Goal: Information Seeking & Learning: Learn about a topic

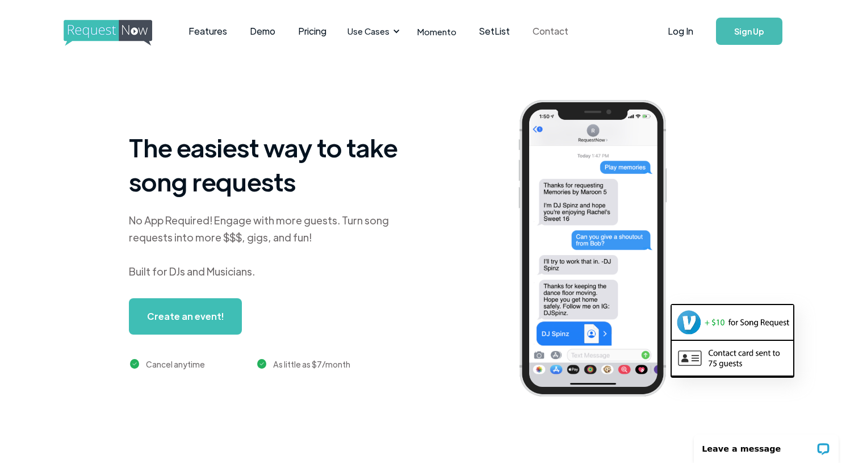
click at [548, 31] on link "Contact" at bounding box center [550, 31] width 58 height 35
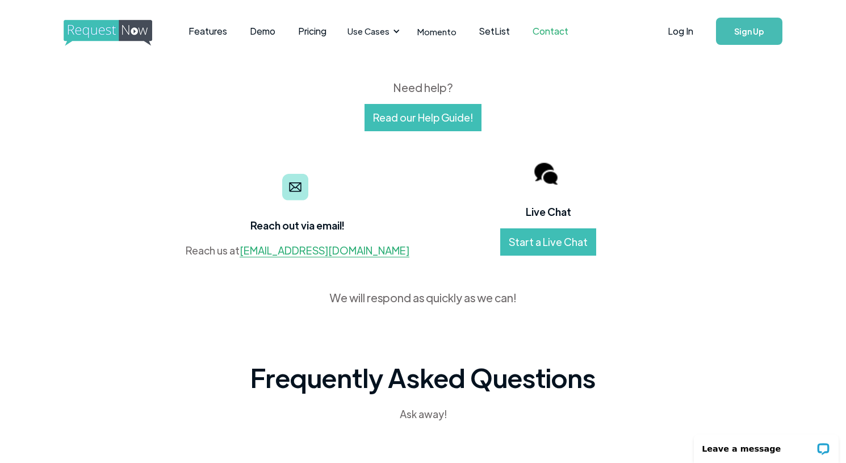
click at [563, 246] on link "Start a Live Chat" at bounding box center [548, 241] width 96 height 27
click at [263, 34] on link "Demo" at bounding box center [262, 31] width 48 height 35
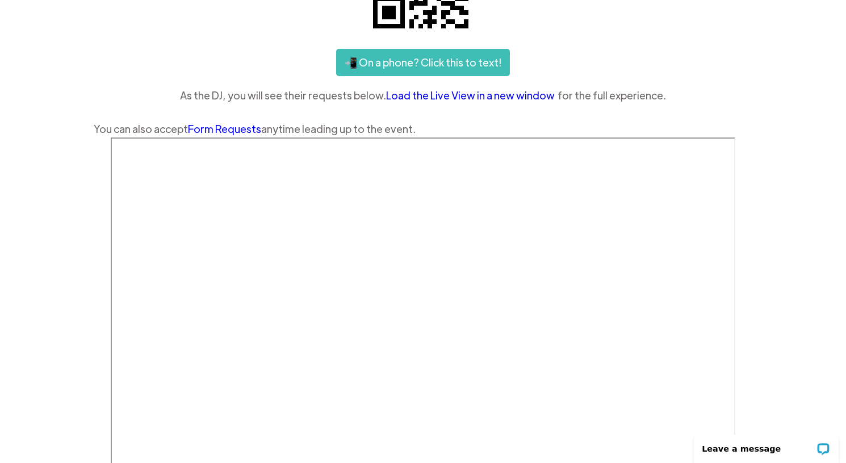
scroll to position [223, 0]
click at [515, 93] on link "Load the Live View in a new window" at bounding box center [471, 94] width 171 height 17
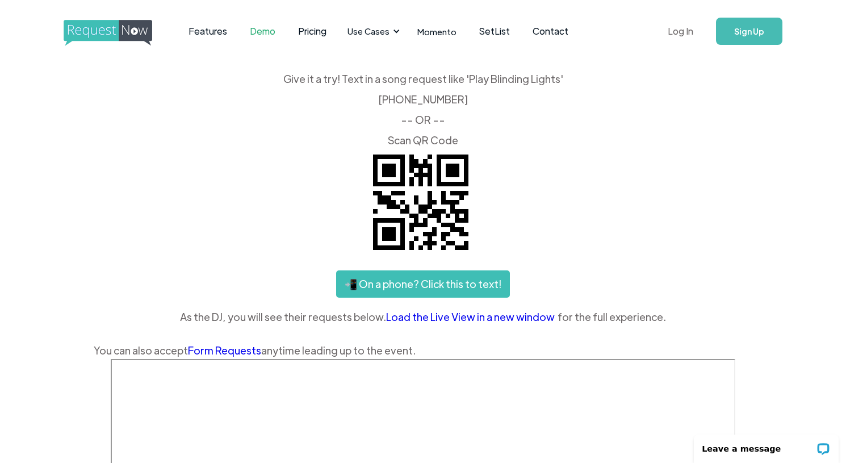
scroll to position [0, 0]
click at [196, 30] on link "Features" at bounding box center [207, 31] width 61 height 35
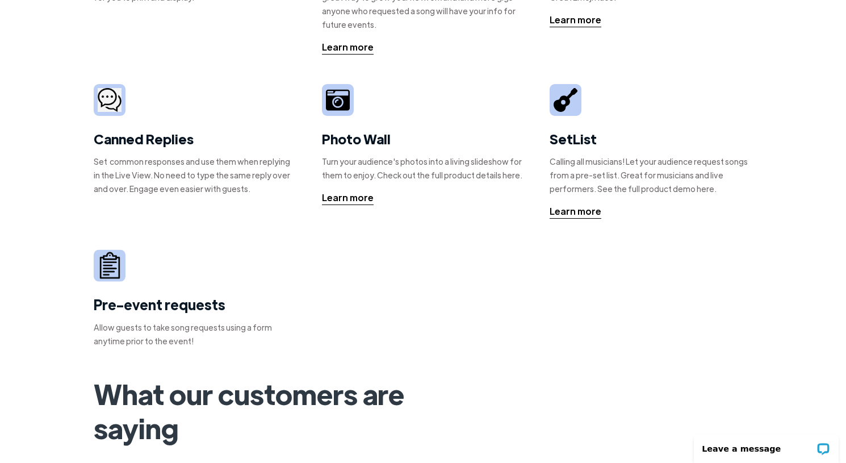
scroll to position [353, 0]
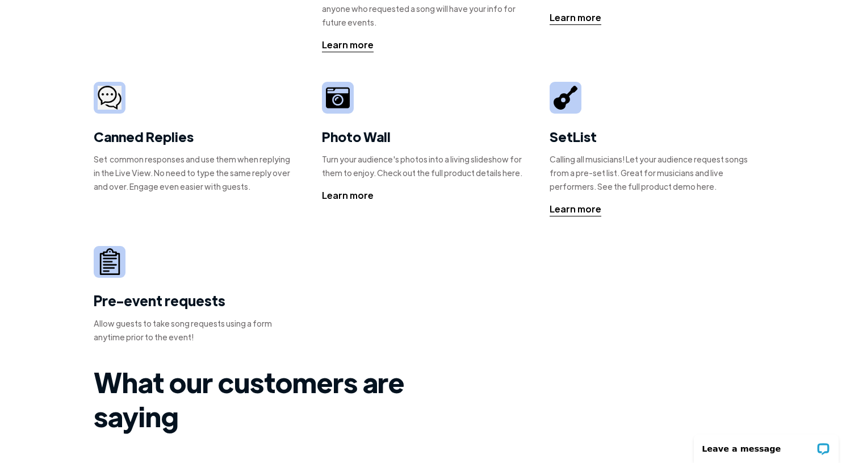
click at [358, 198] on div "Learn more" at bounding box center [348, 195] width 52 height 14
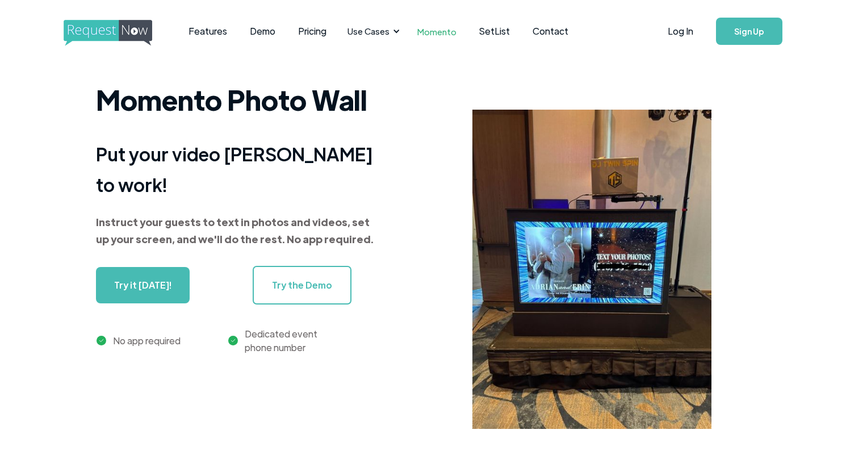
click at [325, 266] on link "Try the Demo" at bounding box center [302, 285] width 99 height 39
click at [316, 33] on link "Pricing" at bounding box center [312, 31] width 51 height 35
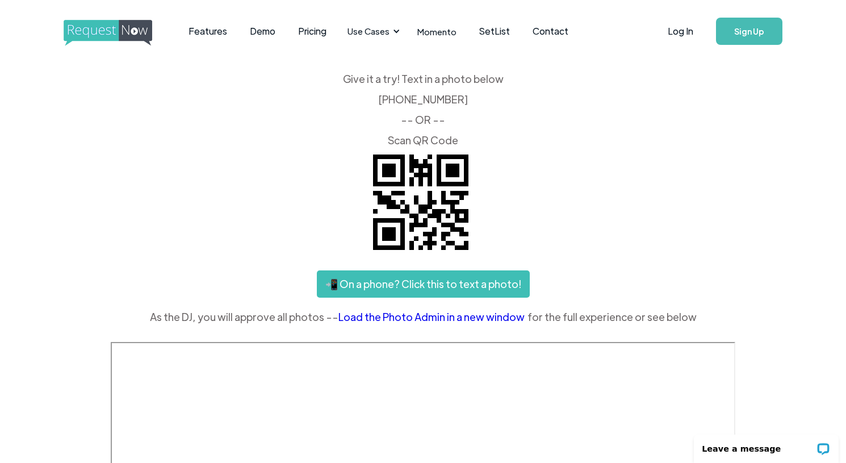
drag, startPoint x: 497, startPoint y: 133, endPoint x: 635, endPoint y: 9, distance: 186.2
click at [793, 156] on div "Features Demo Pricing Use Cases Wedding + Private Events Karaoke DJs Bar/Club &…" at bounding box center [423, 430] width 846 height 860
click at [505, 320] on link "Load the Photo Admin in a new window" at bounding box center [432, 316] width 189 height 17
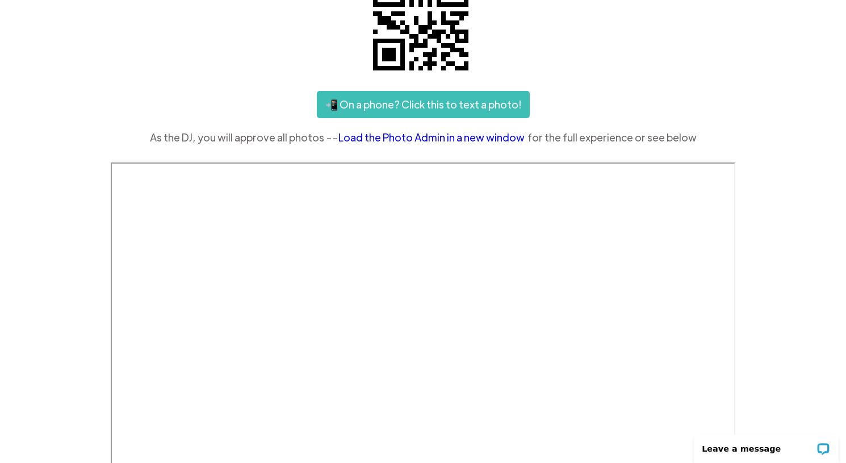
scroll to position [184, 0]
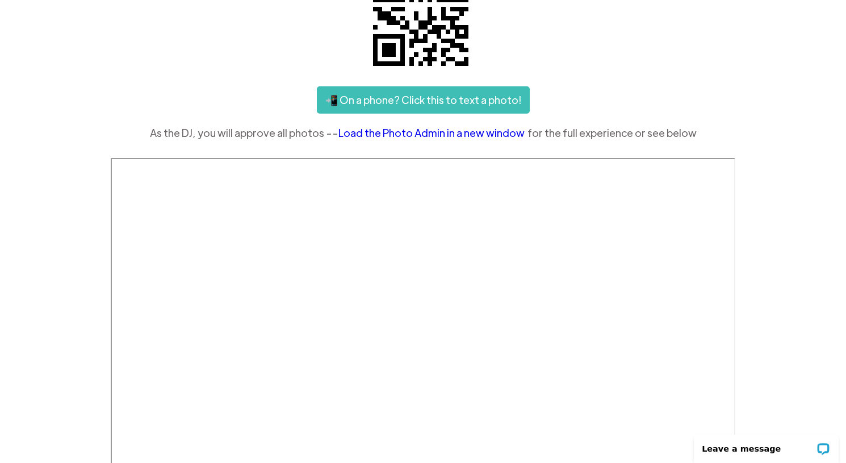
click at [400, 130] on link "Load the Photo Admin in a new window" at bounding box center [432, 132] width 189 height 17
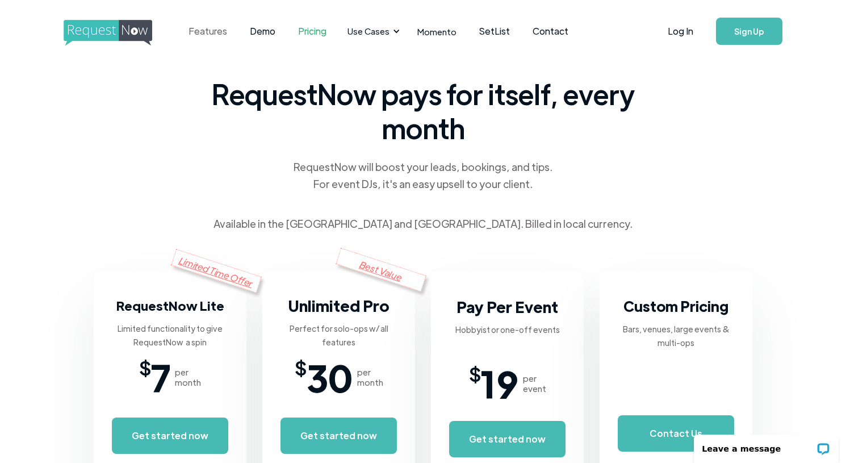
click at [225, 32] on link "Features" at bounding box center [207, 31] width 61 height 35
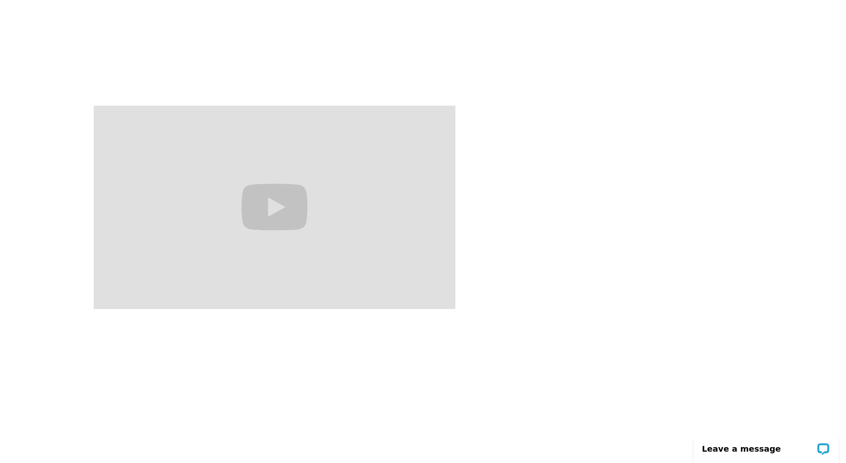
scroll to position [1018, 0]
